Goal: Task Accomplishment & Management: Manage account settings

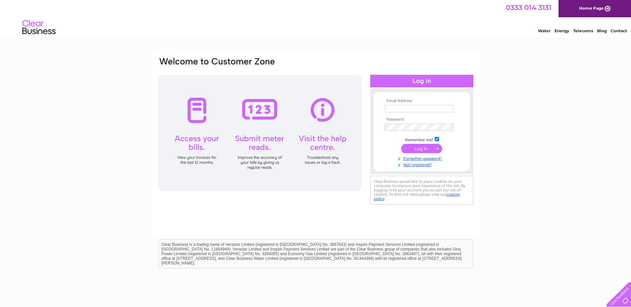
type input "[EMAIL_ADDRESS][DOMAIN_NAME]"
click at [420, 146] on input "submit" at bounding box center [421, 148] width 41 height 9
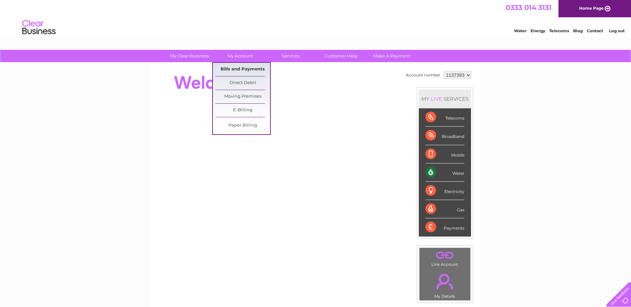
click at [237, 69] on link "Bills and Payments" at bounding box center [242, 69] width 55 height 13
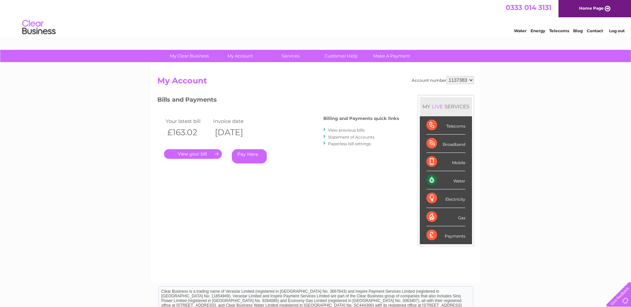
click at [196, 151] on link "." at bounding box center [193, 154] width 58 height 10
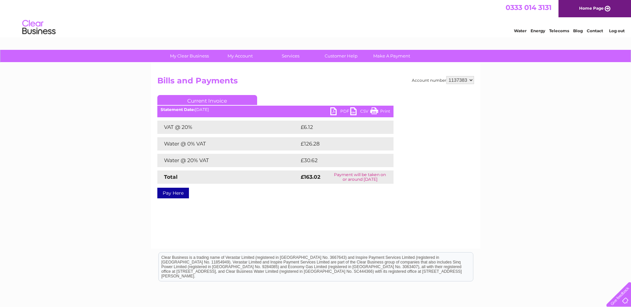
click at [341, 111] on link "PDF" at bounding box center [340, 112] width 20 height 10
